Goal: Transaction & Acquisition: Purchase product/service

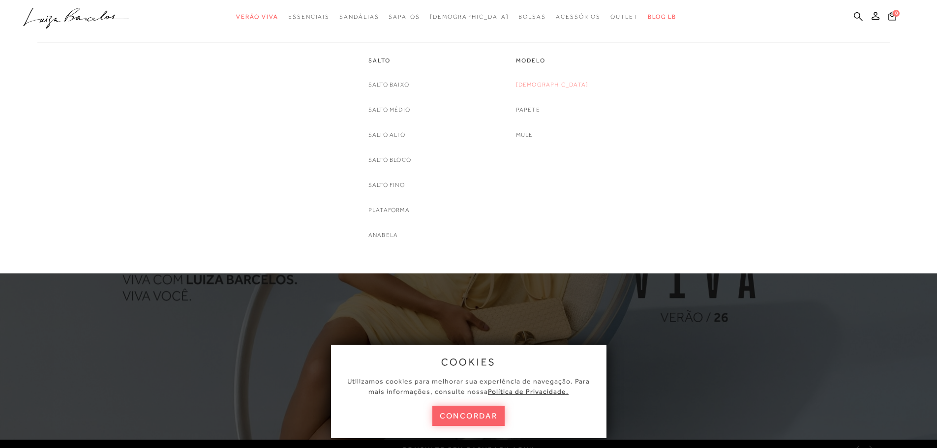
click at [553, 84] on link "[DEMOGRAPHIC_DATA]" at bounding box center [552, 85] width 73 height 10
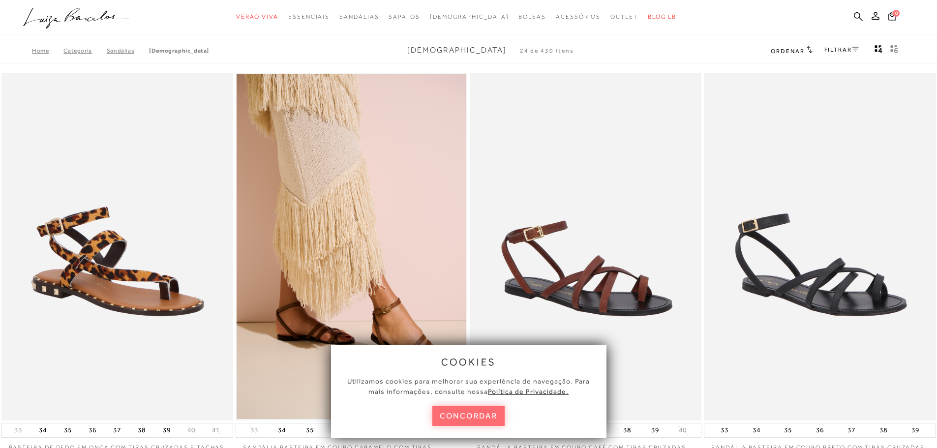
click at [480, 417] on button "concordar" at bounding box center [469, 416] width 73 height 20
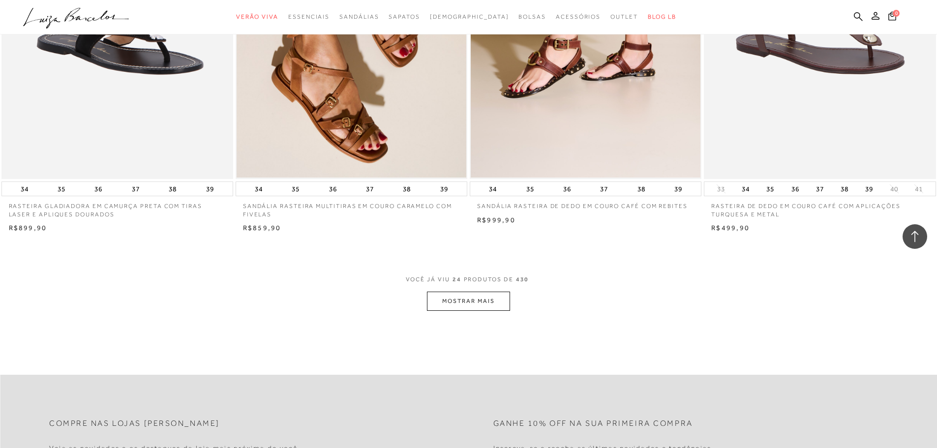
scroll to position [2313, 0]
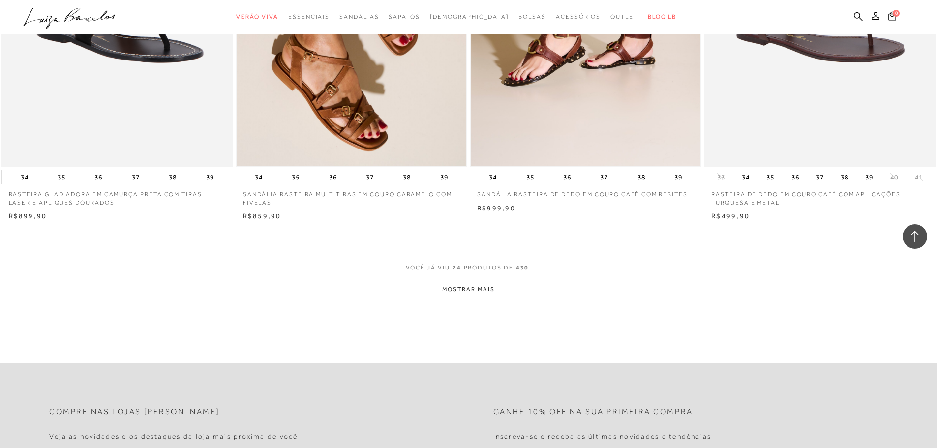
click at [461, 291] on button "MOSTRAR MAIS" at bounding box center [468, 289] width 83 height 19
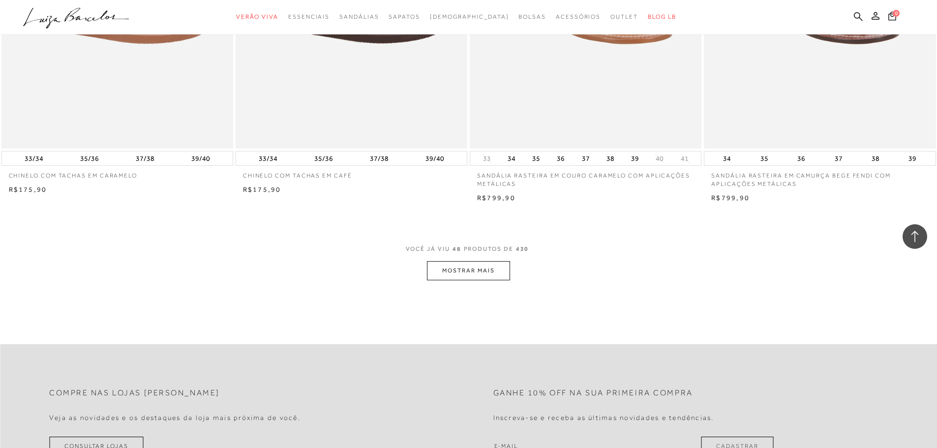
scroll to position [4823, 0]
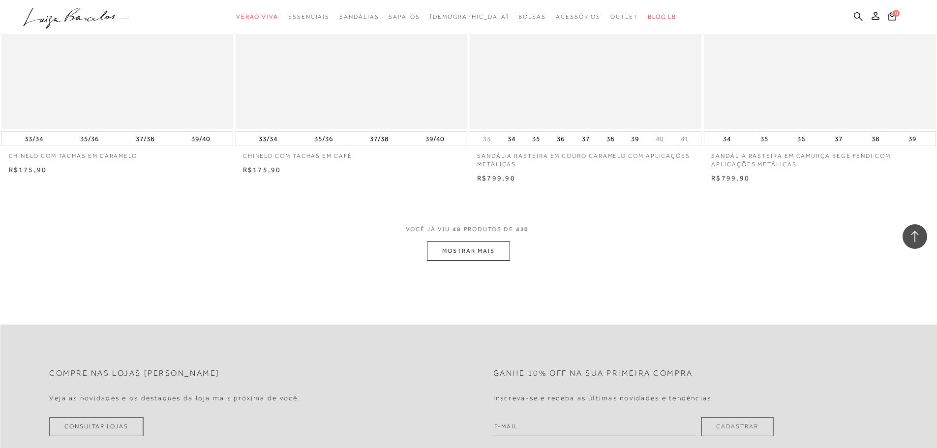
click at [476, 249] on button "MOSTRAR MAIS" at bounding box center [468, 251] width 83 height 19
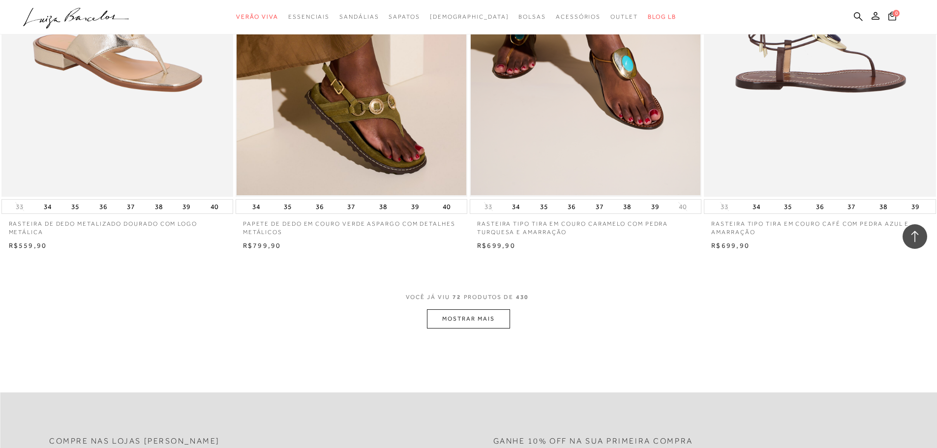
scroll to position [7234, 0]
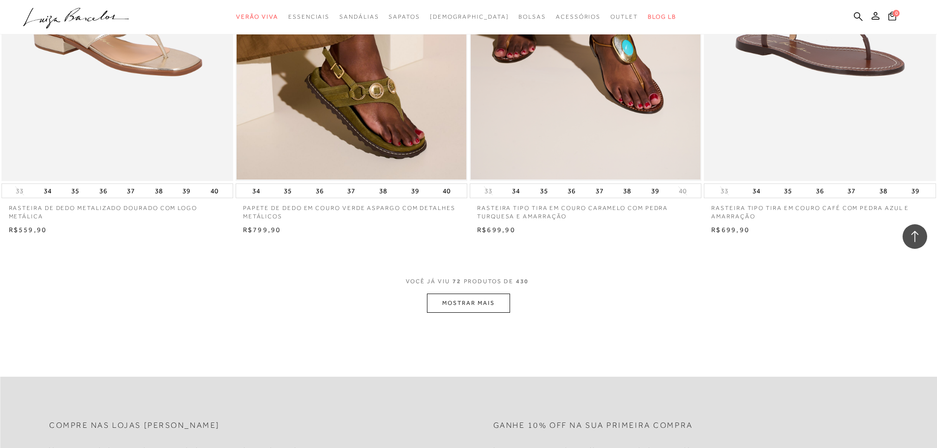
click at [468, 300] on button "MOSTRAR MAIS" at bounding box center [468, 303] width 83 height 19
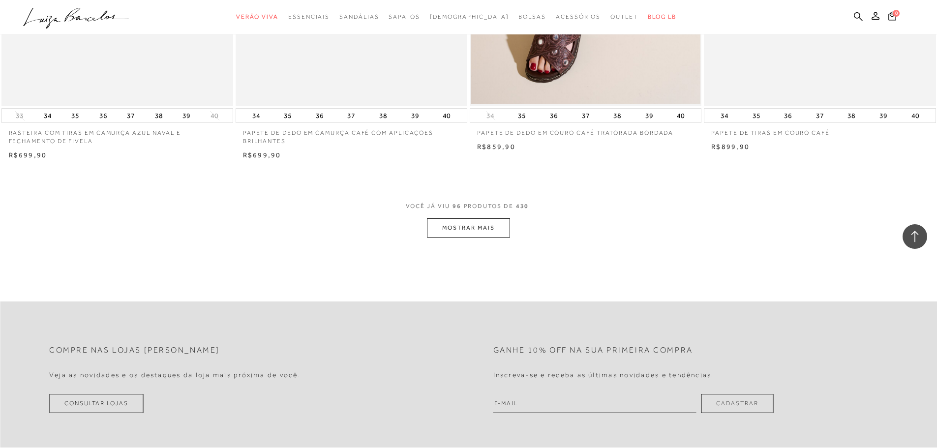
scroll to position [9793, 0]
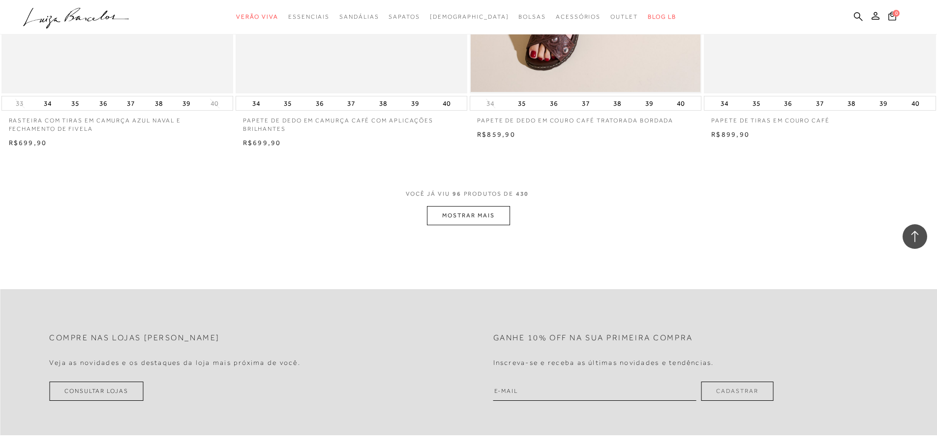
click at [461, 214] on button "MOSTRAR MAIS" at bounding box center [468, 215] width 83 height 19
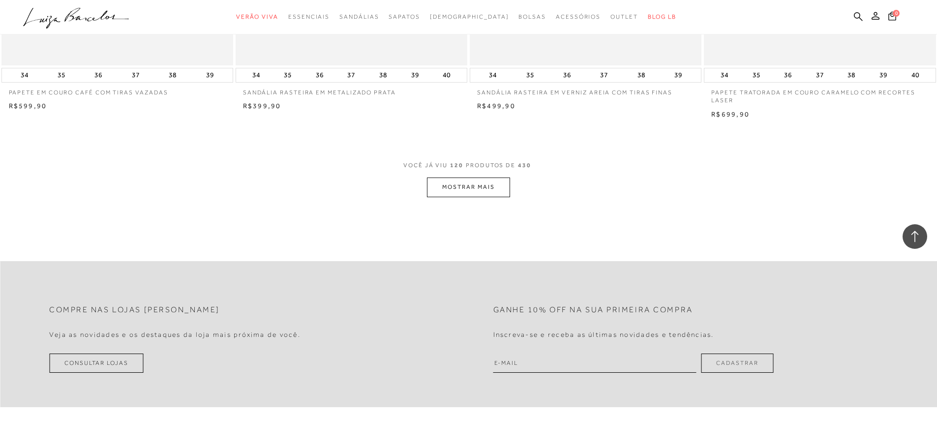
scroll to position [12303, 0]
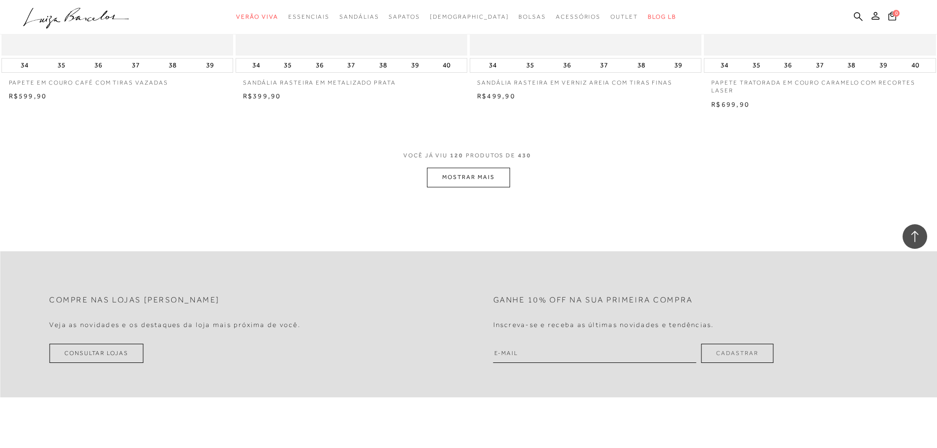
click at [499, 174] on button "MOSTRAR MAIS" at bounding box center [468, 177] width 83 height 19
